Goal: Task Accomplishment & Management: Manage account settings

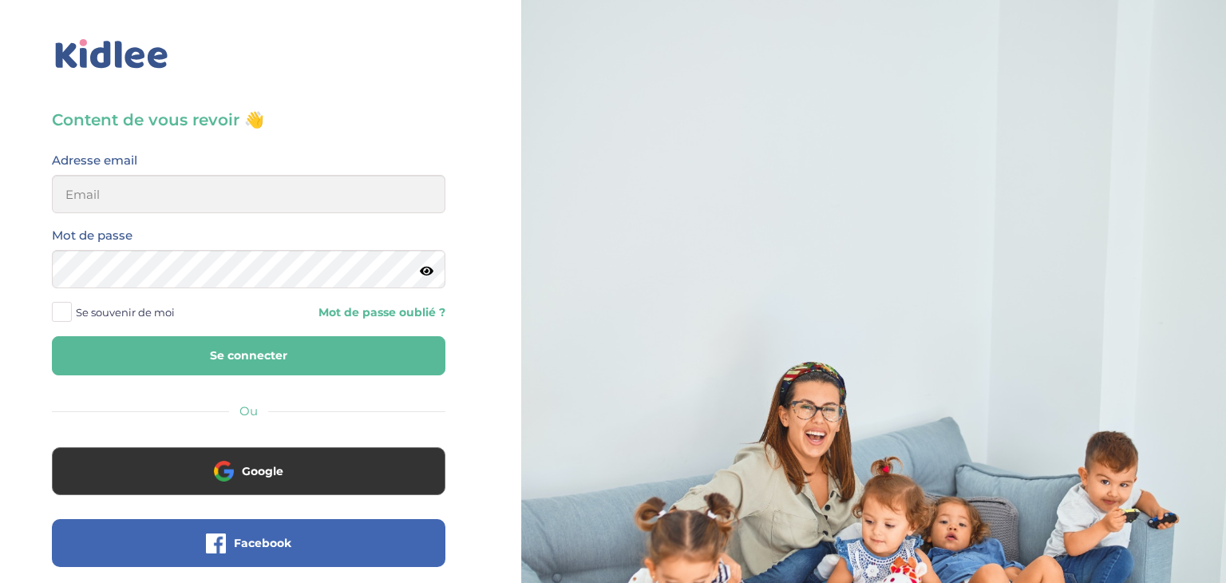
type input "sarrakedjbour@gmail.com"
click at [52, 336] on button "Se connecter" at bounding box center [249, 355] width 394 height 39
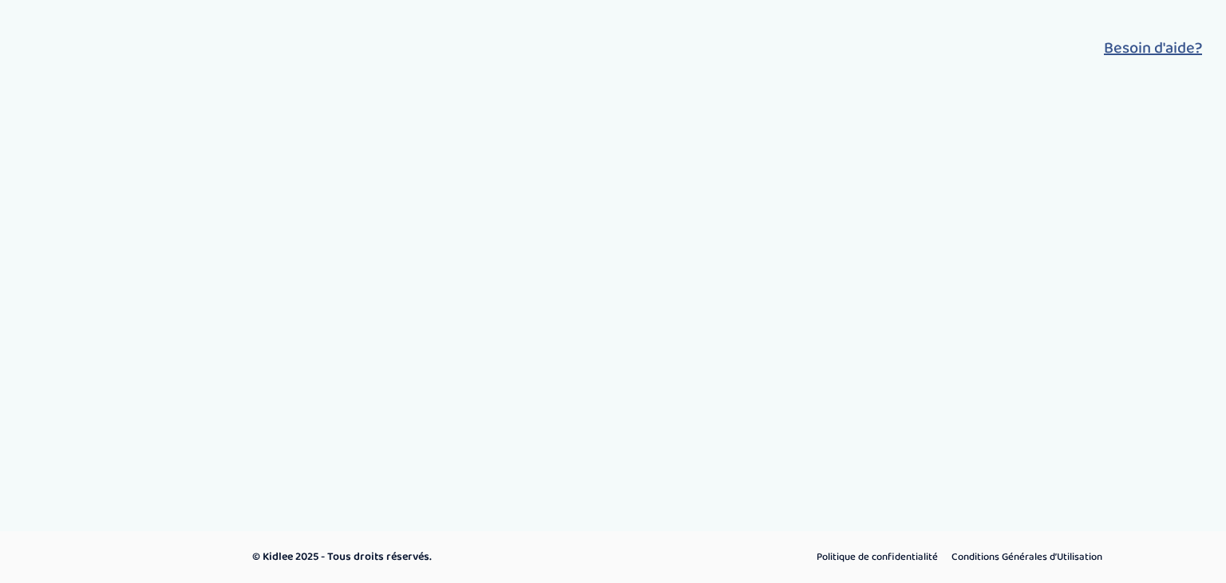
select select "salary_desc"
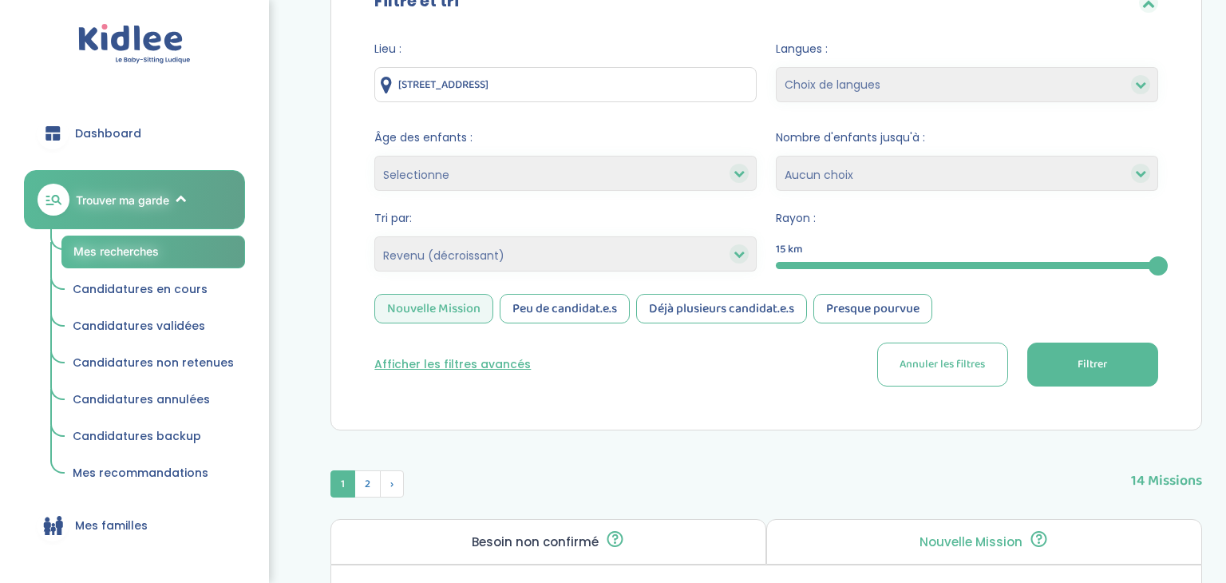
scroll to position [252, 0]
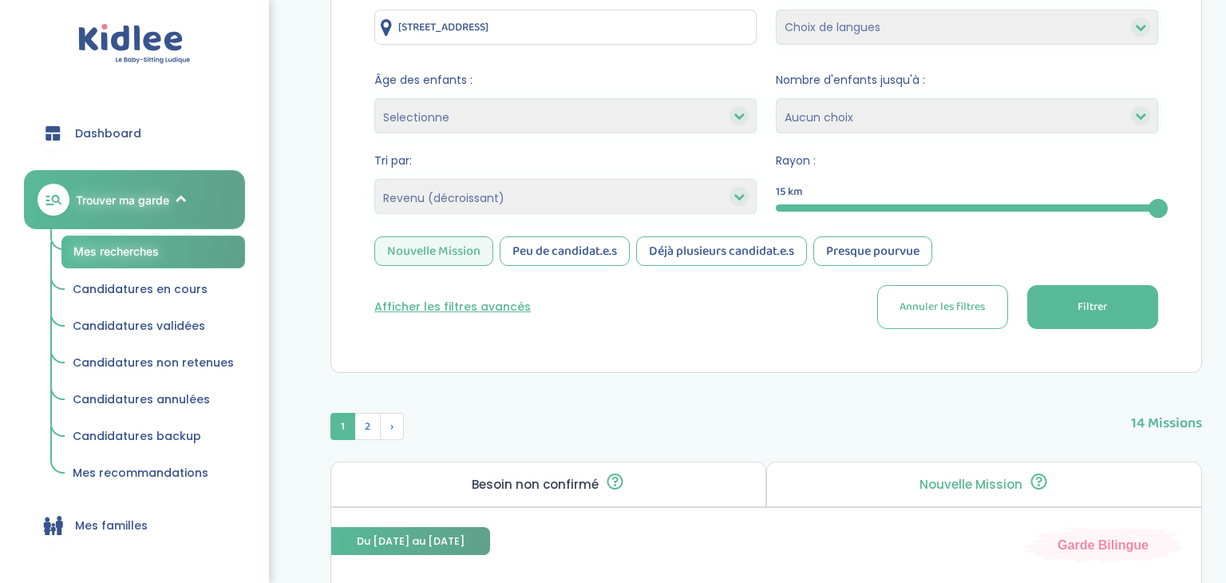
click at [1086, 303] on span "Filtrer" at bounding box center [1093, 307] width 30 height 17
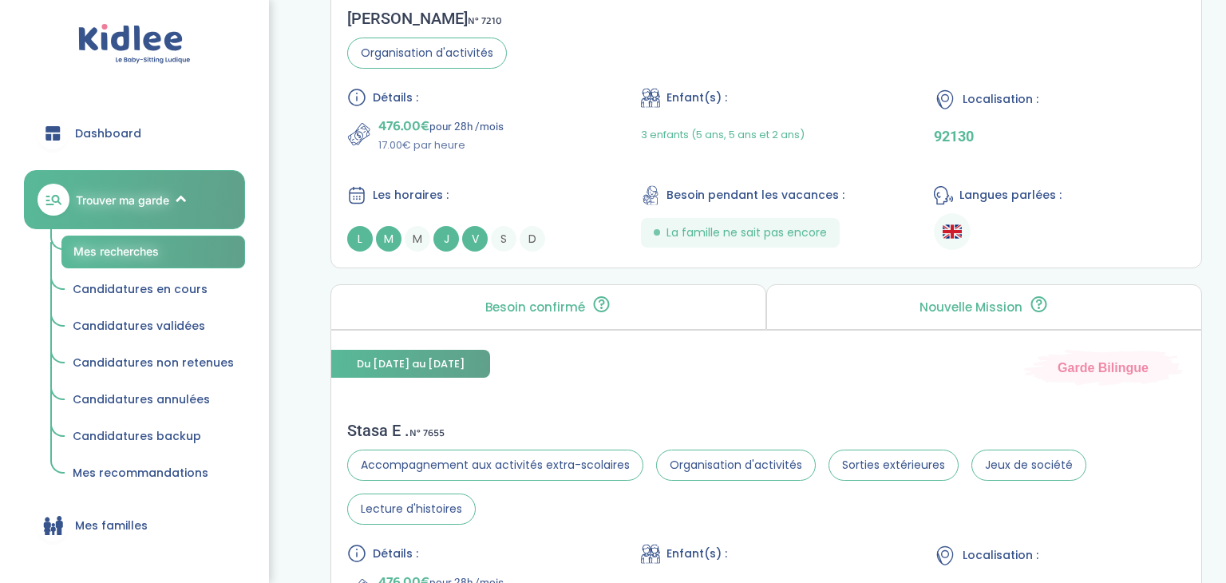
scroll to position [0, 0]
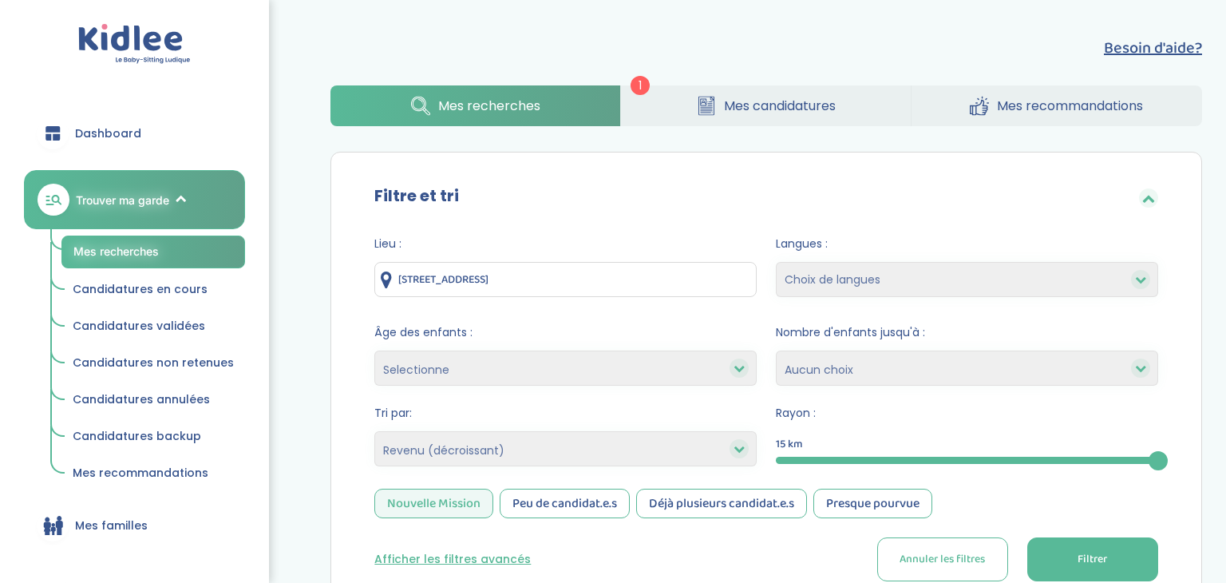
click at [719, 114] on link "Mes candidatures" at bounding box center [766, 105] width 290 height 41
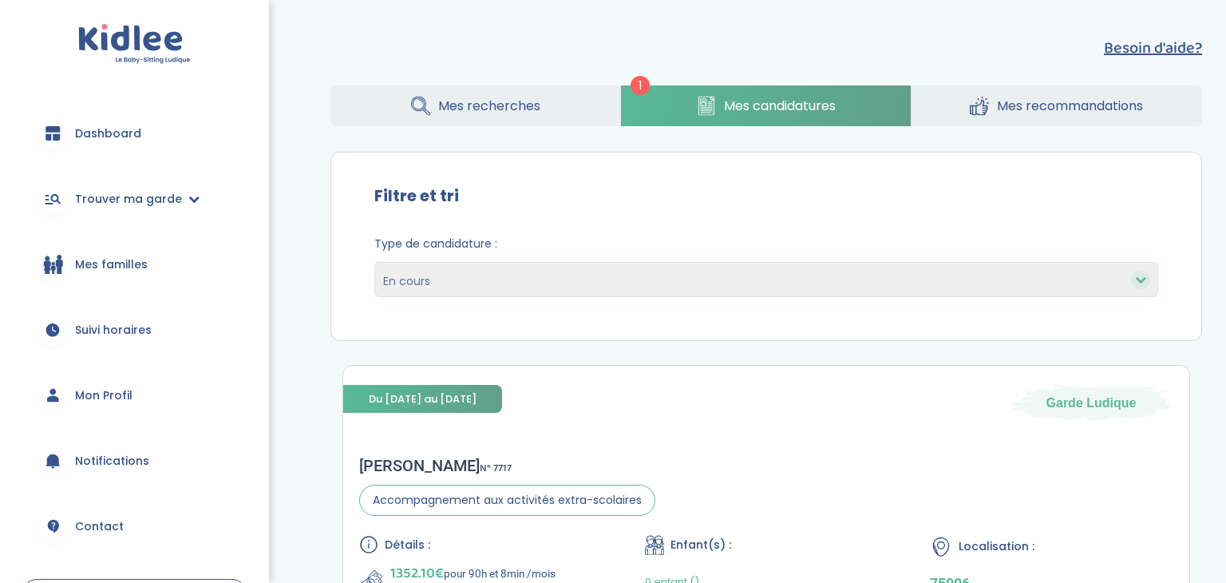
click at [508, 101] on span "Mes recherches" at bounding box center [489, 106] width 102 height 20
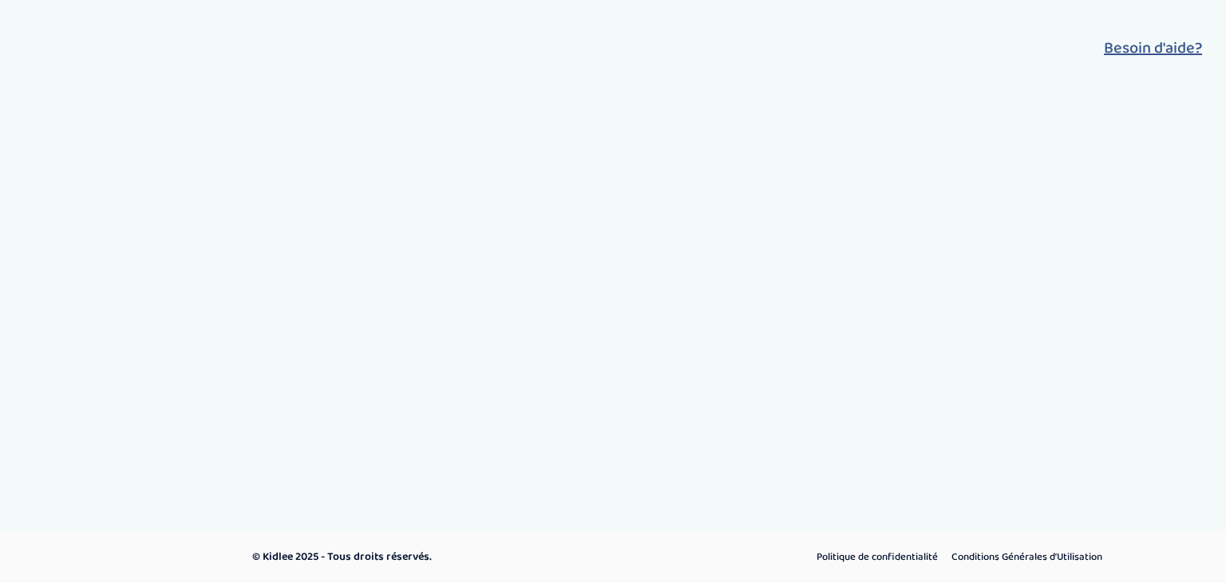
select select "salary_desc"
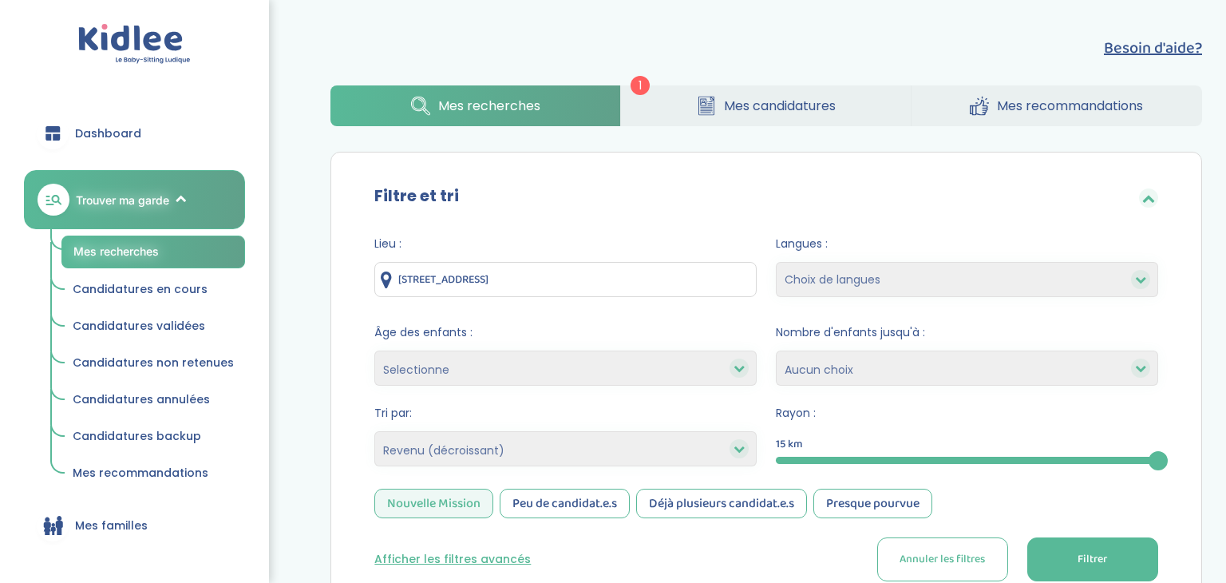
click at [675, 109] on link "Mes candidatures" at bounding box center [766, 105] width 290 height 41
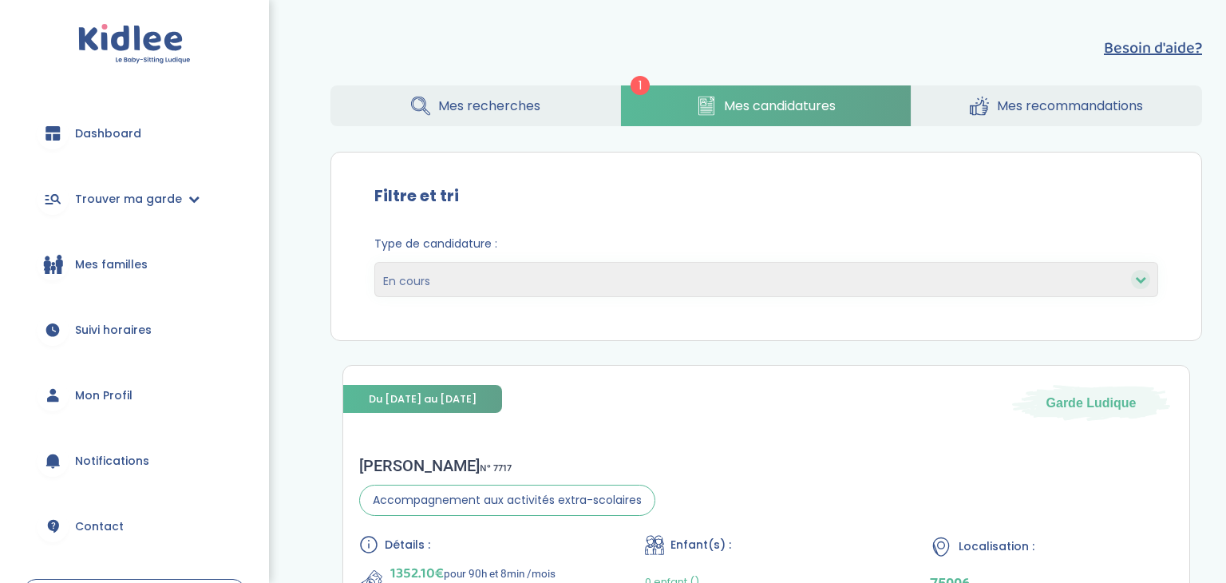
click at [124, 138] on span "Dashboard" at bounding box center [108, 133] width 66 height 17
